Goal: Task Accomplishment & Management: Complete application form

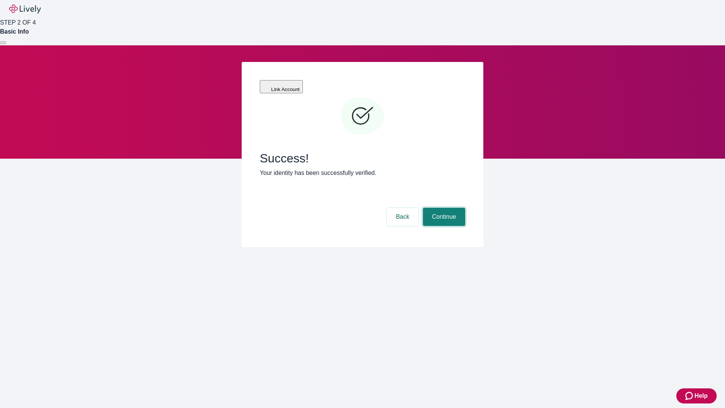
click at [443, 208] on button "Continue" at bounding box center [444, 217] width 42 height 18
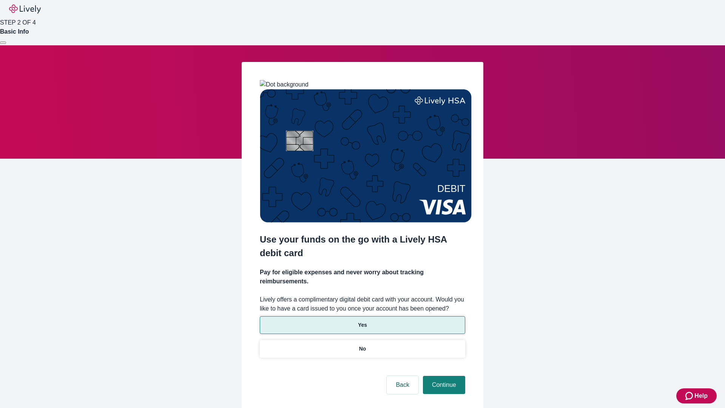
click at [362, 321] on p "Yes" at bounding box center [362, 325] width 9 height 8
click at [443, 376] on button "Continue" at bounding box center [444, 385] width 42 height 18
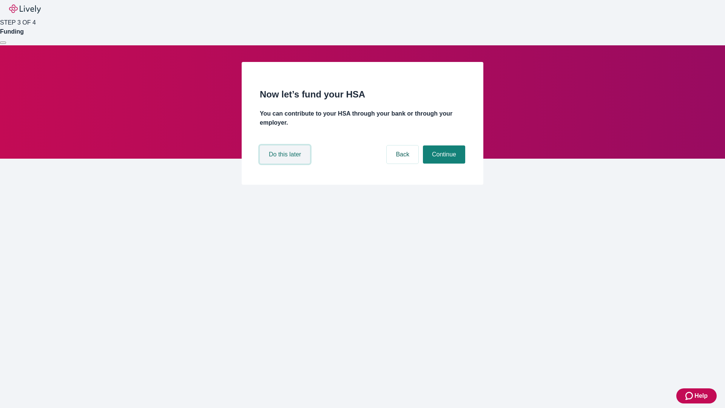
click at [286, 164] on button "Do this later" at bounding box center [285, 154] width 50 height 18
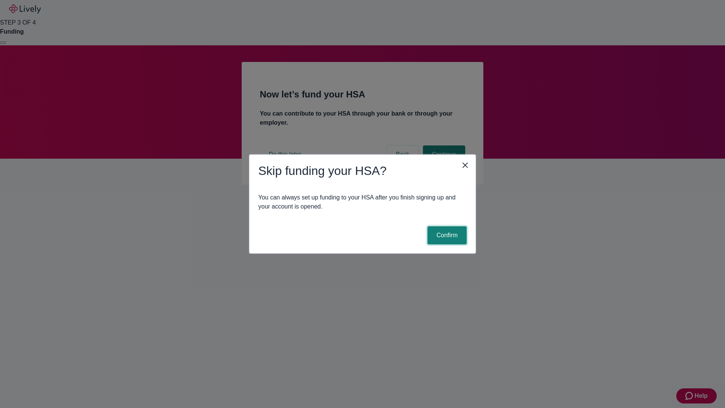
click at [446, 235] on button "Confirm" at bounding box center [447, 235] width 39 height 18
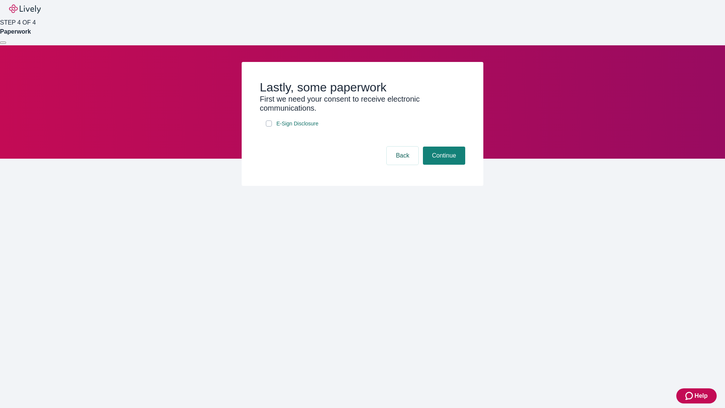
click at [269, 127] on input "E-Sign Disclosure" at bounding box center [269, 123] width 6 height 6
checkbox input "true"
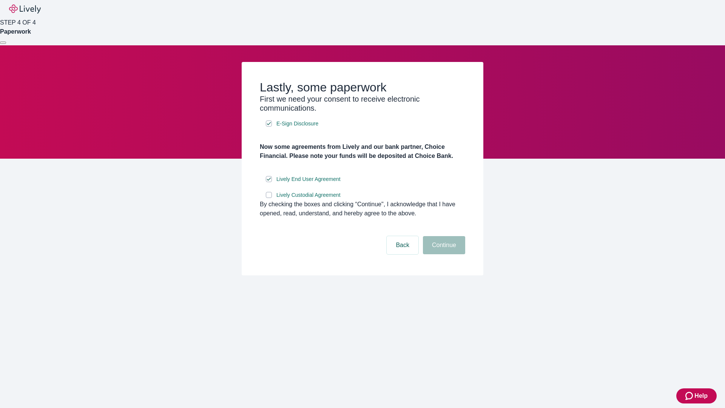
click at [269, 198] on input "Lively Custodial Agreement" at bounding box center [269, 195] width 6 height 6
checkbox input "true"
click at [443, 254] on button "Continue" at bounding box center [444, 245] width 42 height 18
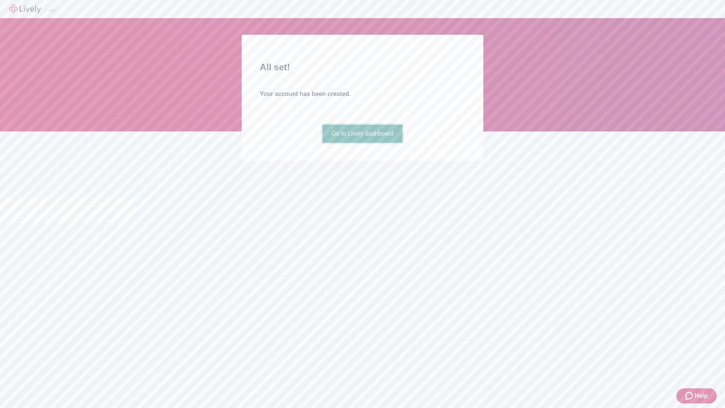
click at [362, 143] on link "Go to Lively dashboard" at bounding box center [363, 134] width 80 height 18
